Goal: Contribute content: Add original content to the website for others to see

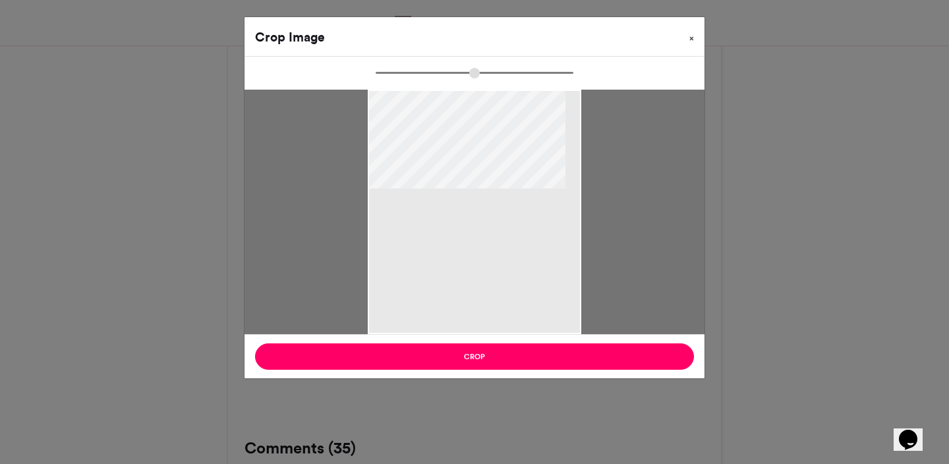
click at [691, 39] on span "×" at bounding box center [692, 38] width 5 height 8
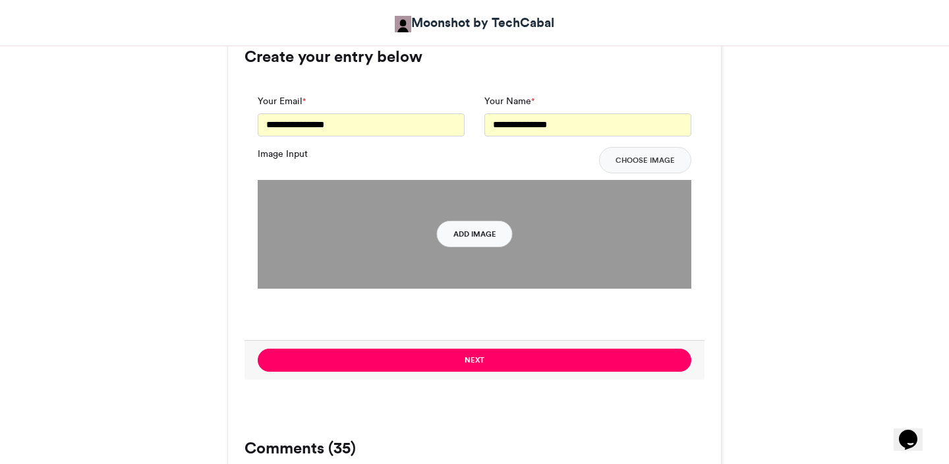
click at [473, 235] on button "Add Image" at bounding box center [475, 234] width 76 height 26
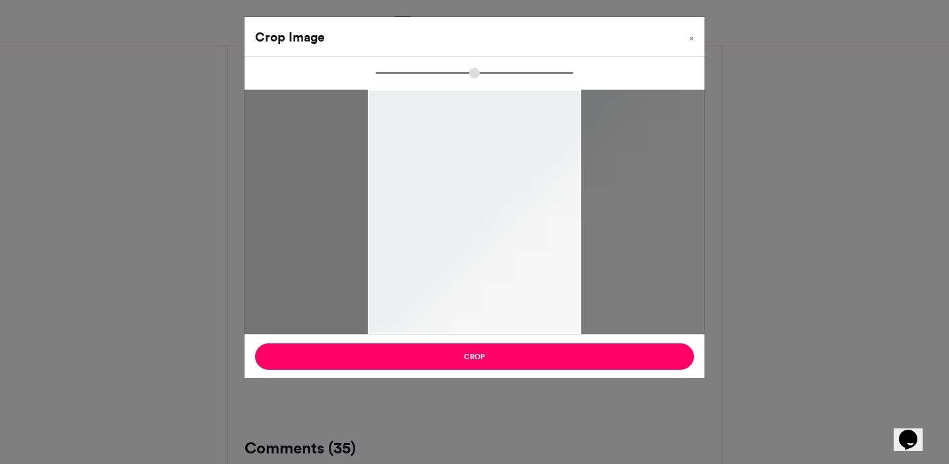
type input "**"
click at [694, 42] on span "×" at bounding box center [692, 38] width 5 height 8
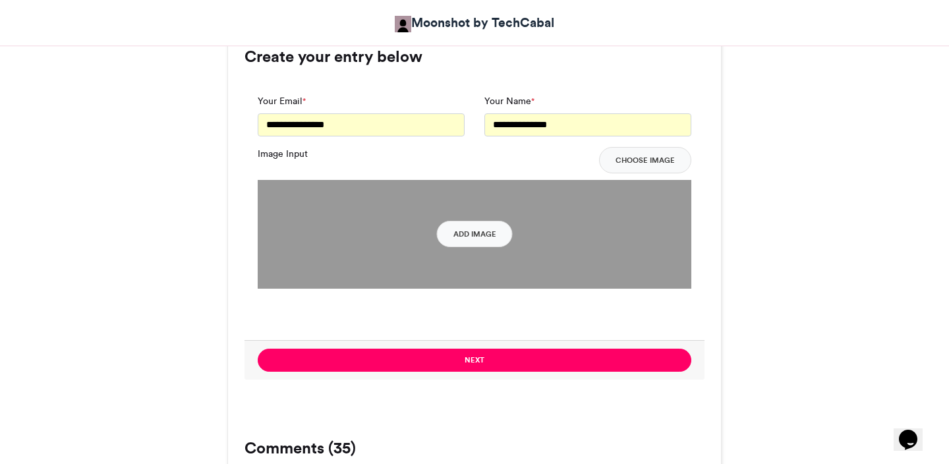
click at [408, 26] on link "Moonshot by TechCabal" at bounding box center [475, 22] width 160 height 19
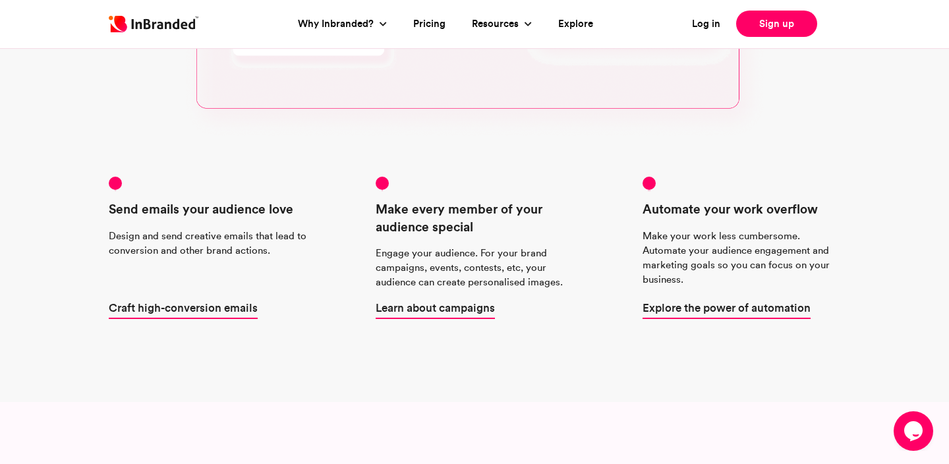
scroll to position [148, 0]
